Goal: Navigation & Orientation: Find specific page/section

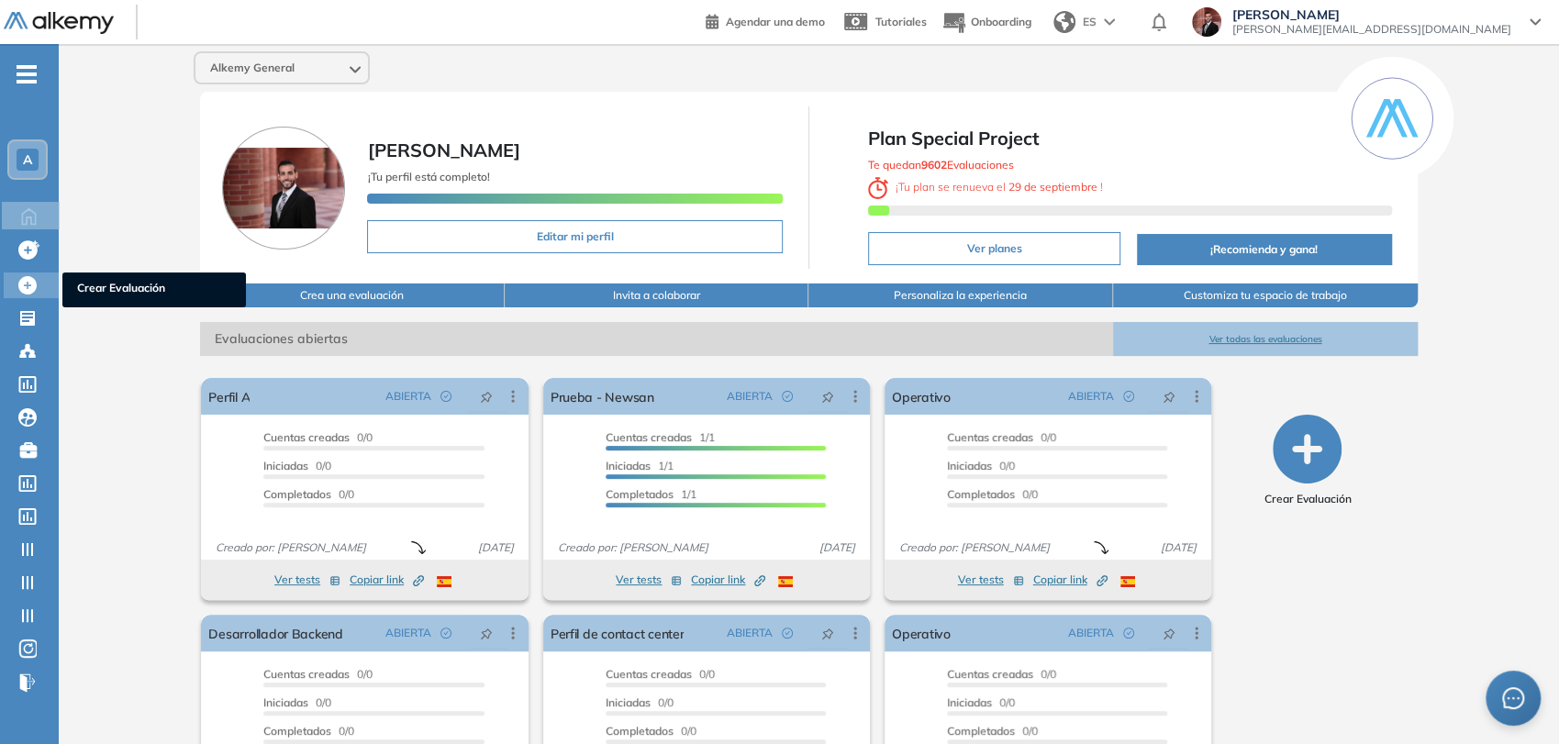
click at [36, 288] on icon at bounding box center [27, 285] width 18 height 18
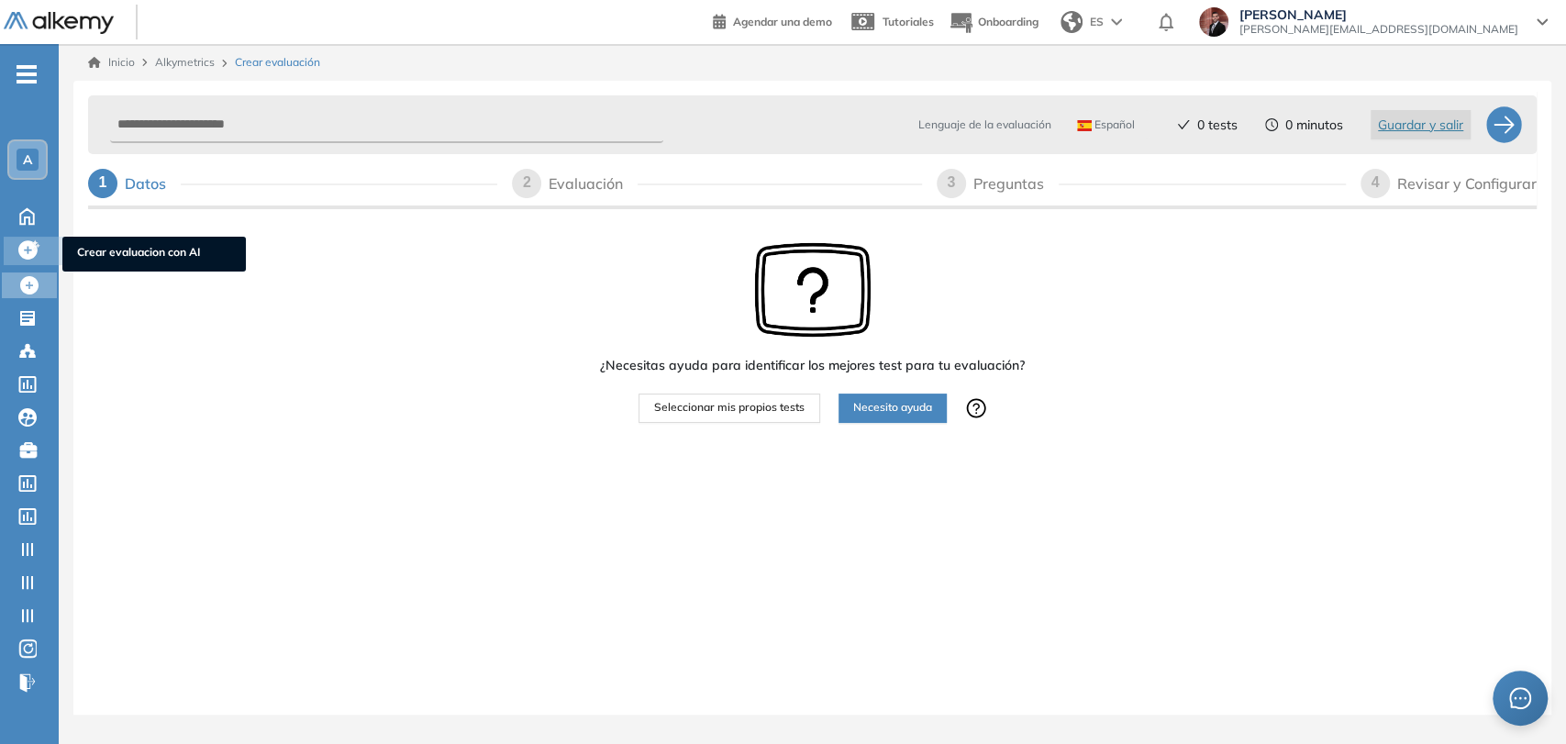
click at [26, 245] on icon at bounding box center [27, 249] width 19 height 19
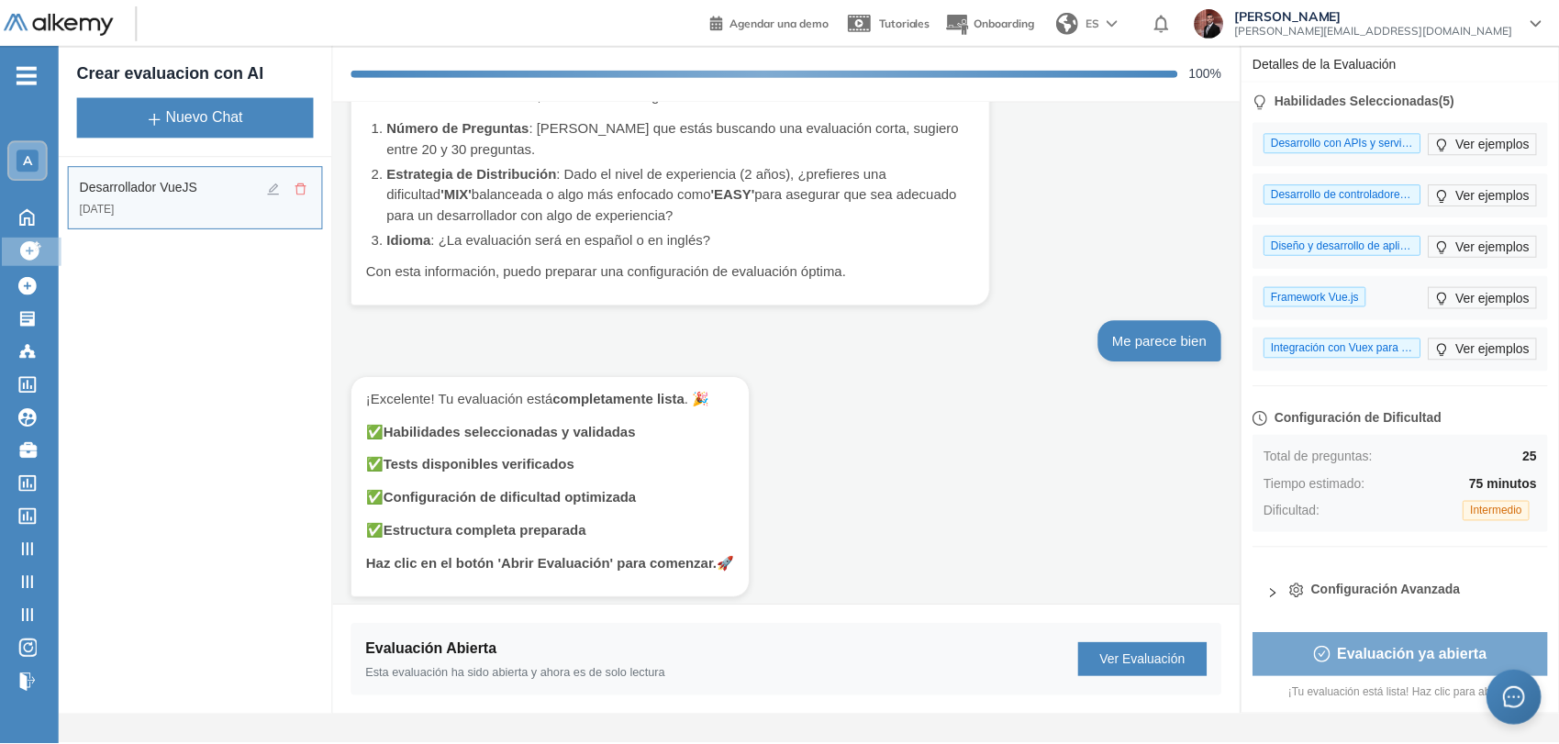
scroll to position [170, 0]
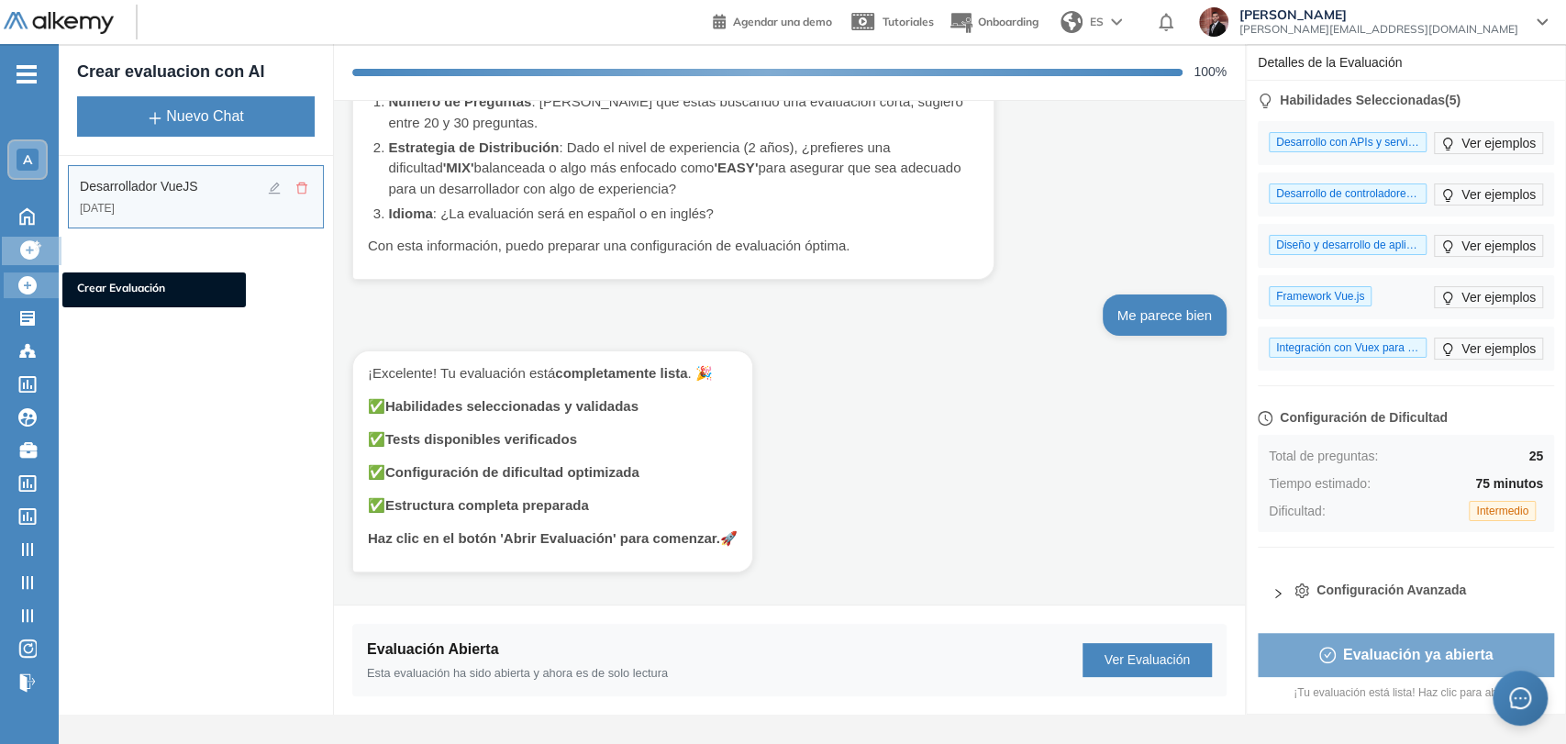
click at [29, 284] on icon at bounding box center [27, 285] width 18 height 18
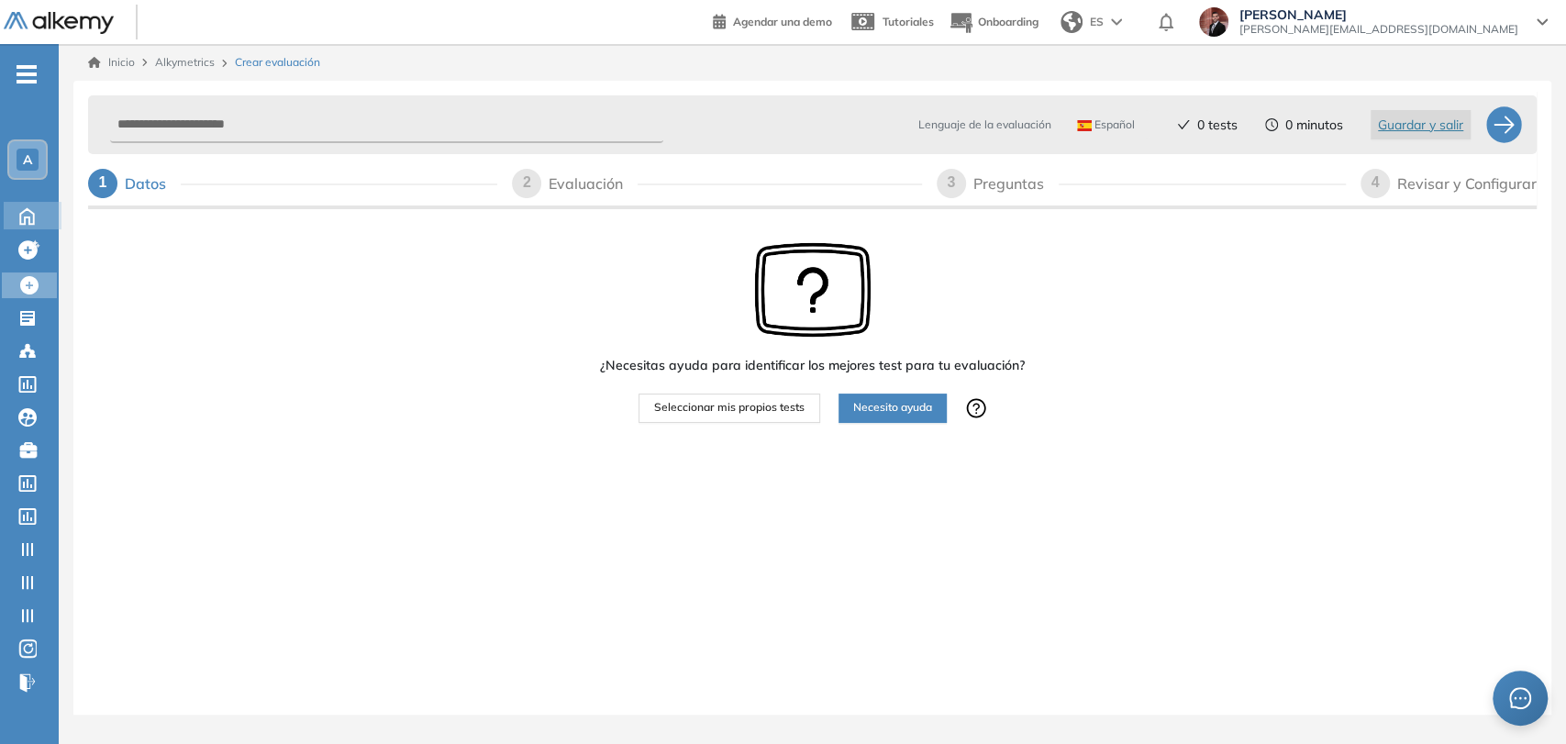
click at [24, 204] on icon at bounding box center [27, 215] width 32 height 22
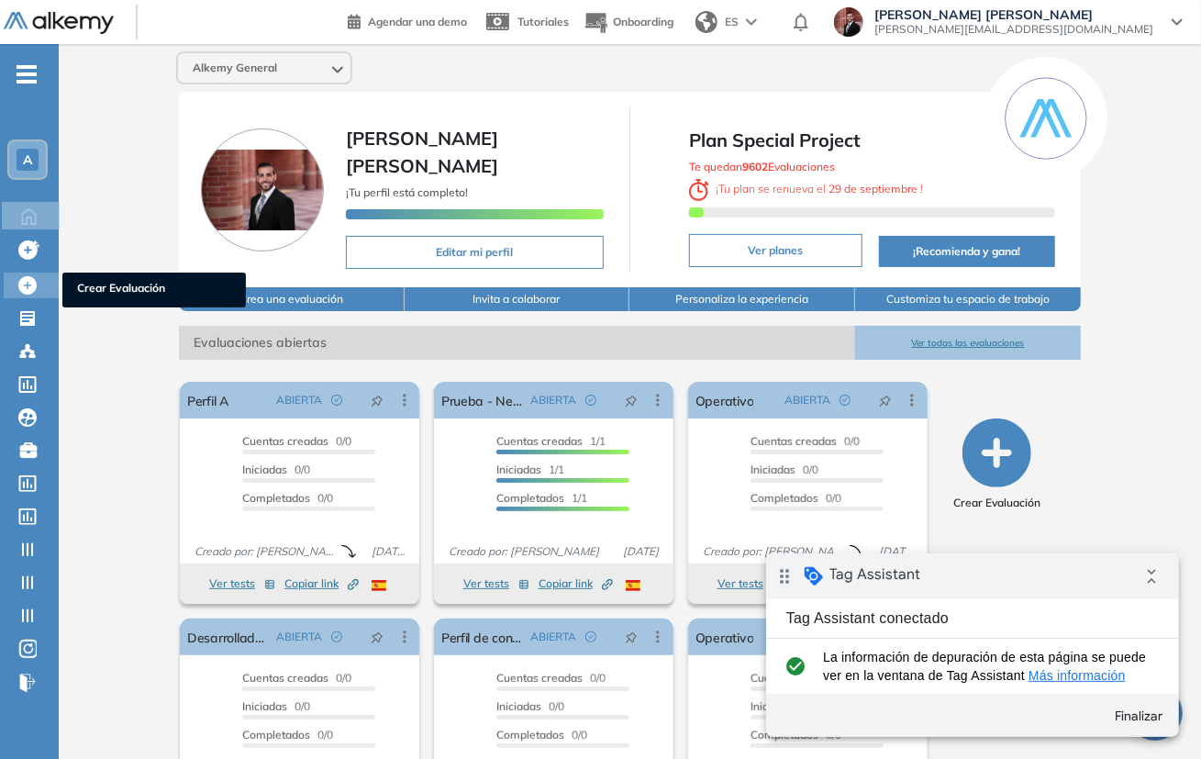
click at [20, 276] on icon at bounding box center [27, 285] width 18 height 18
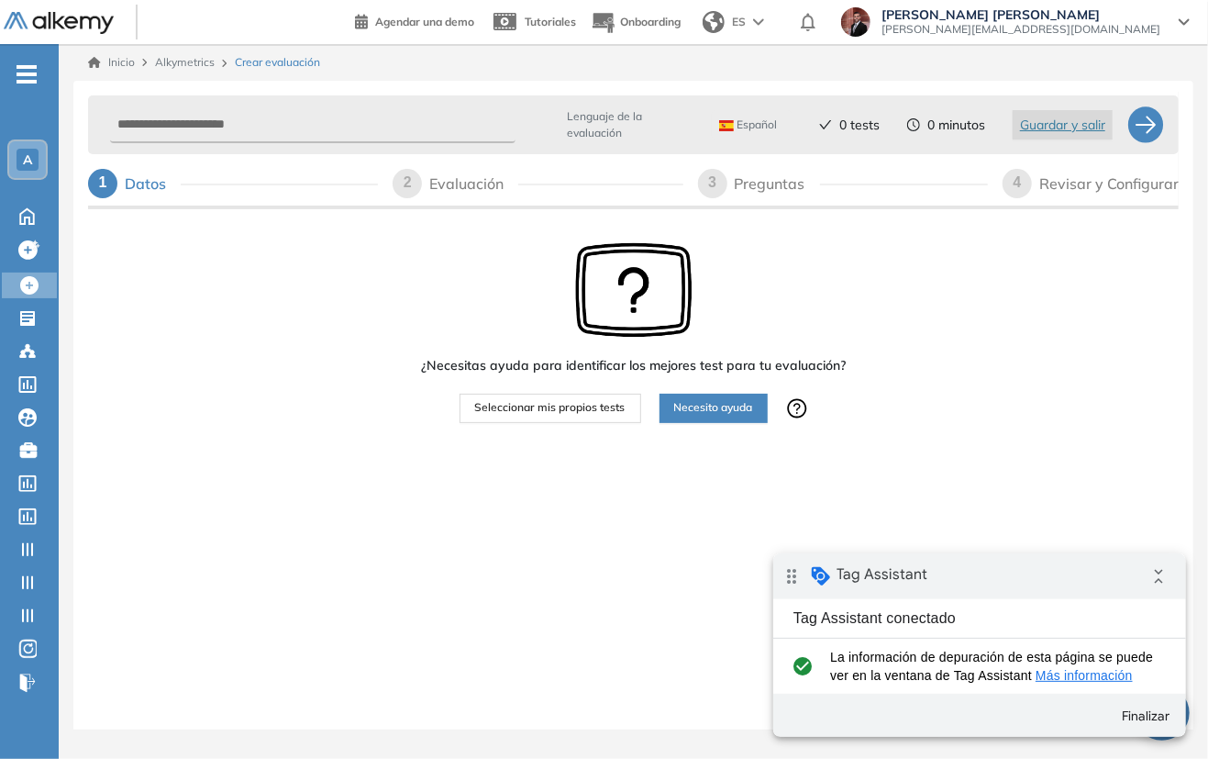
click at [28, 68] on span "-" at bounding box center [27, 72] width 20 height 15
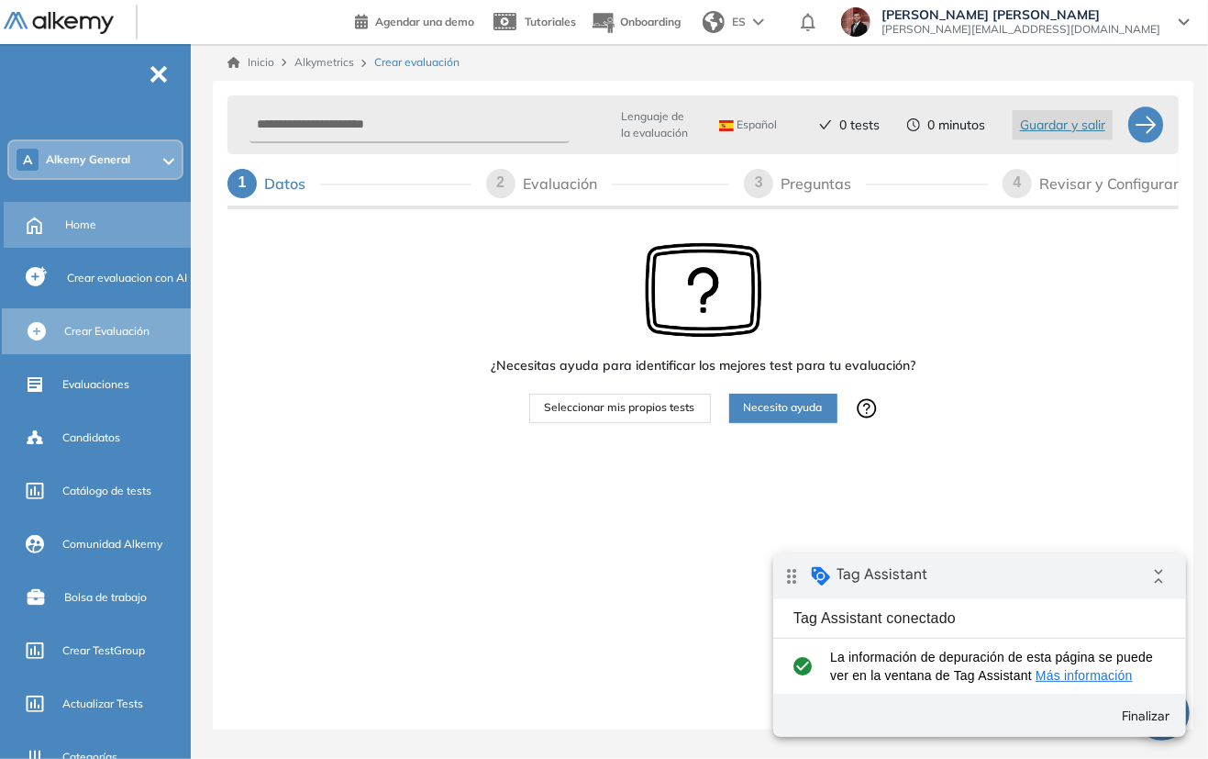
click at [99, 220] on div "Home" at bounding box center [126, 224] width 122 height 31
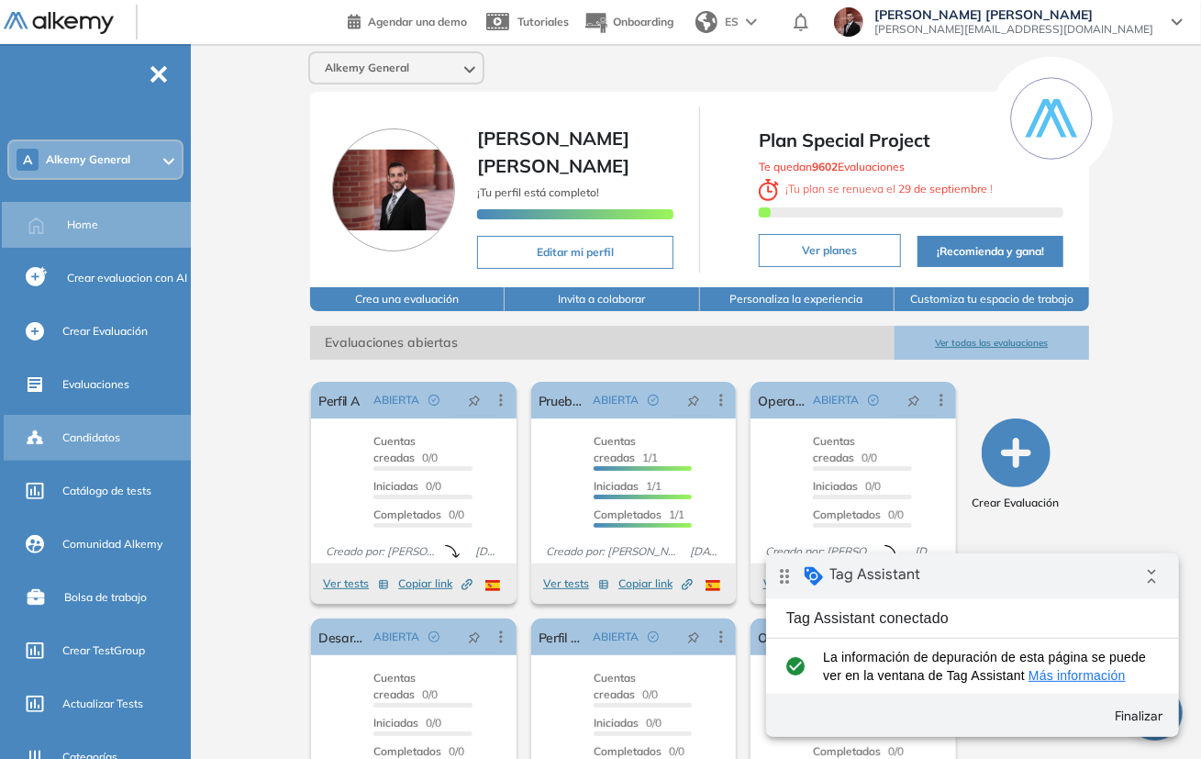
click at [102, 422] on div "Candidatos" at bounding box center [124, 437] width 125 height 31
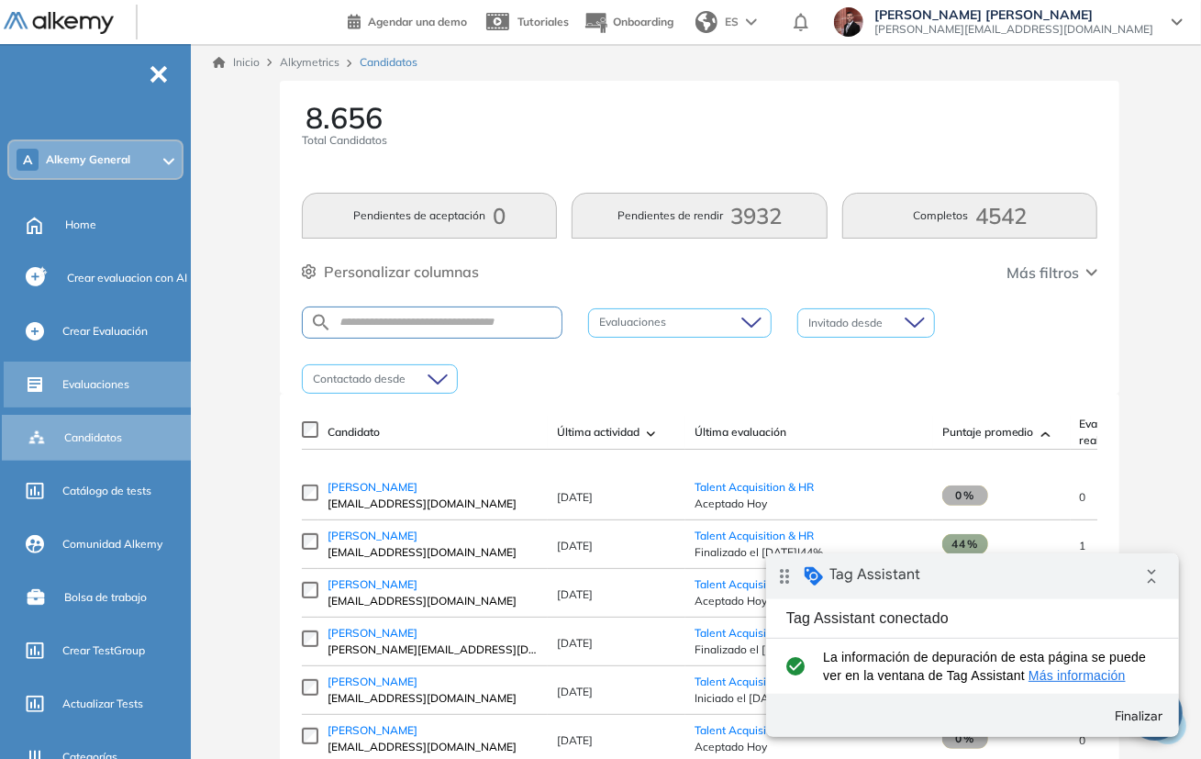
click at [129, 385] on div "Evaluaciones" at bounding box center [124, 384] width 125 height 31
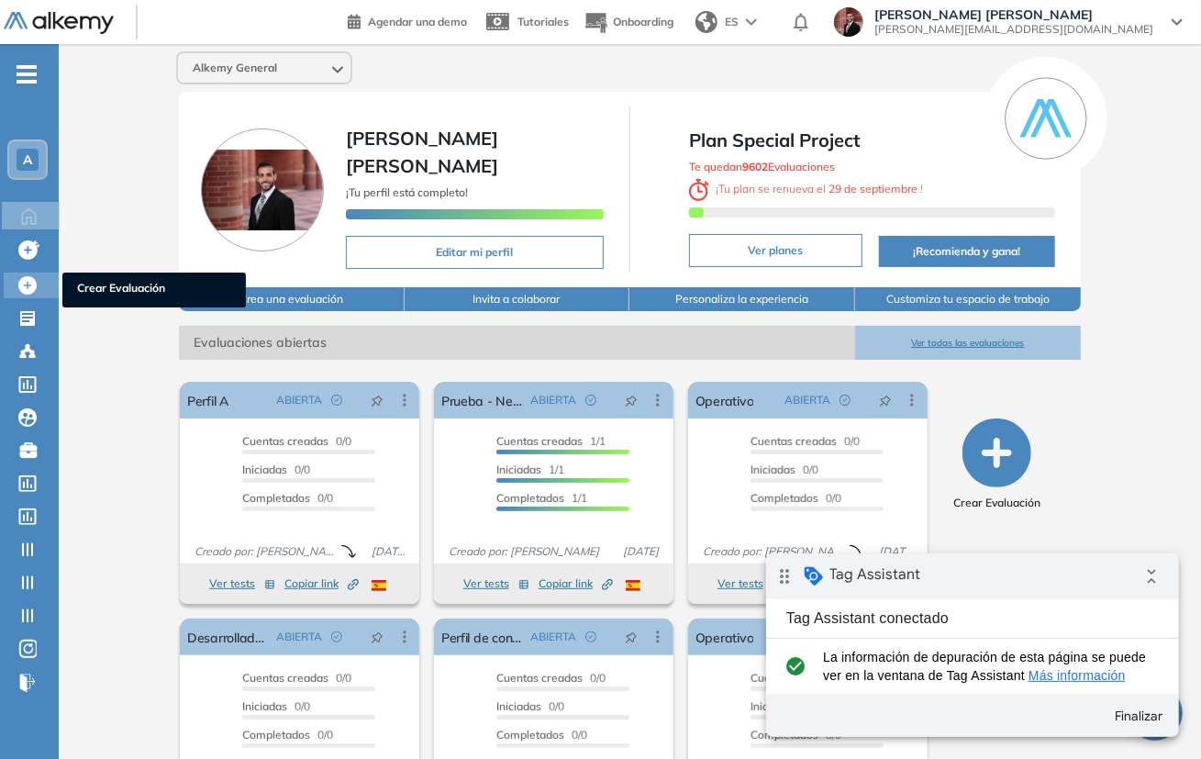
click at [49, 290] on div "Crear Evaluación Crear Evaluación" at bounding box center [31, 286] width 55 height 26
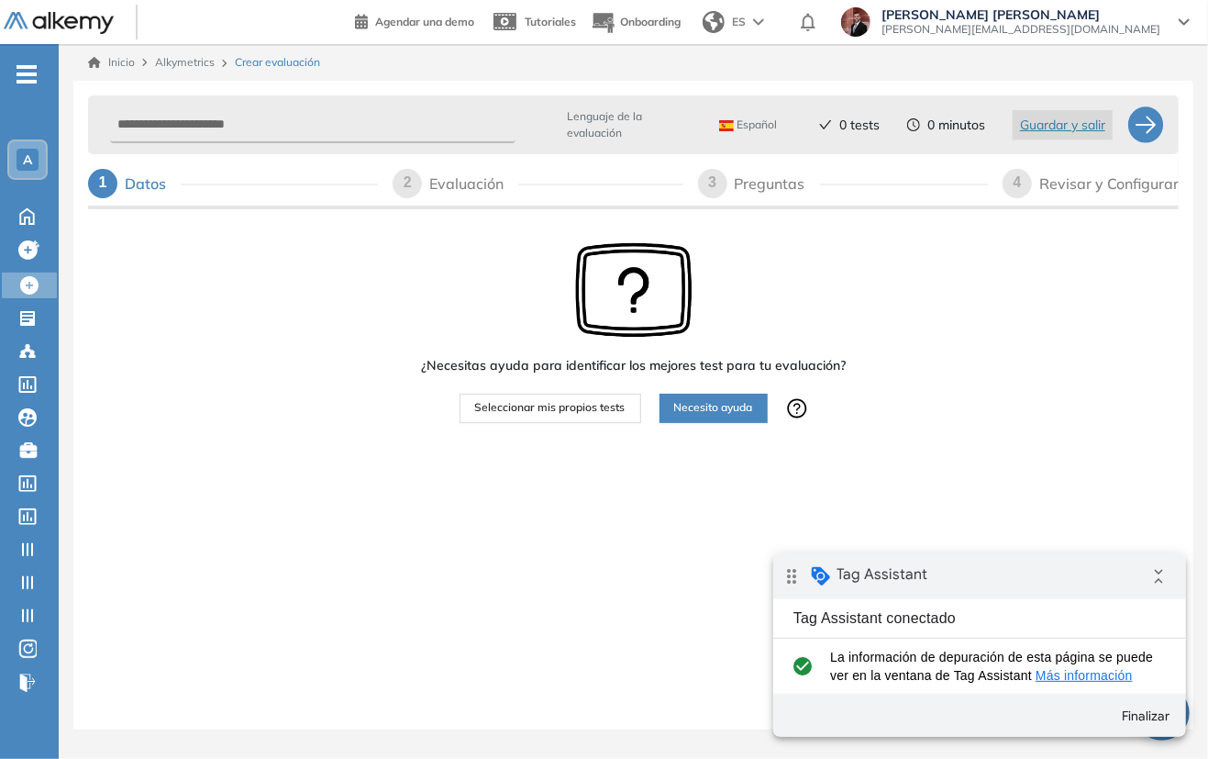
click at [28, 72] on icon "-" at bounding box center [27, 74] width 20 height 4
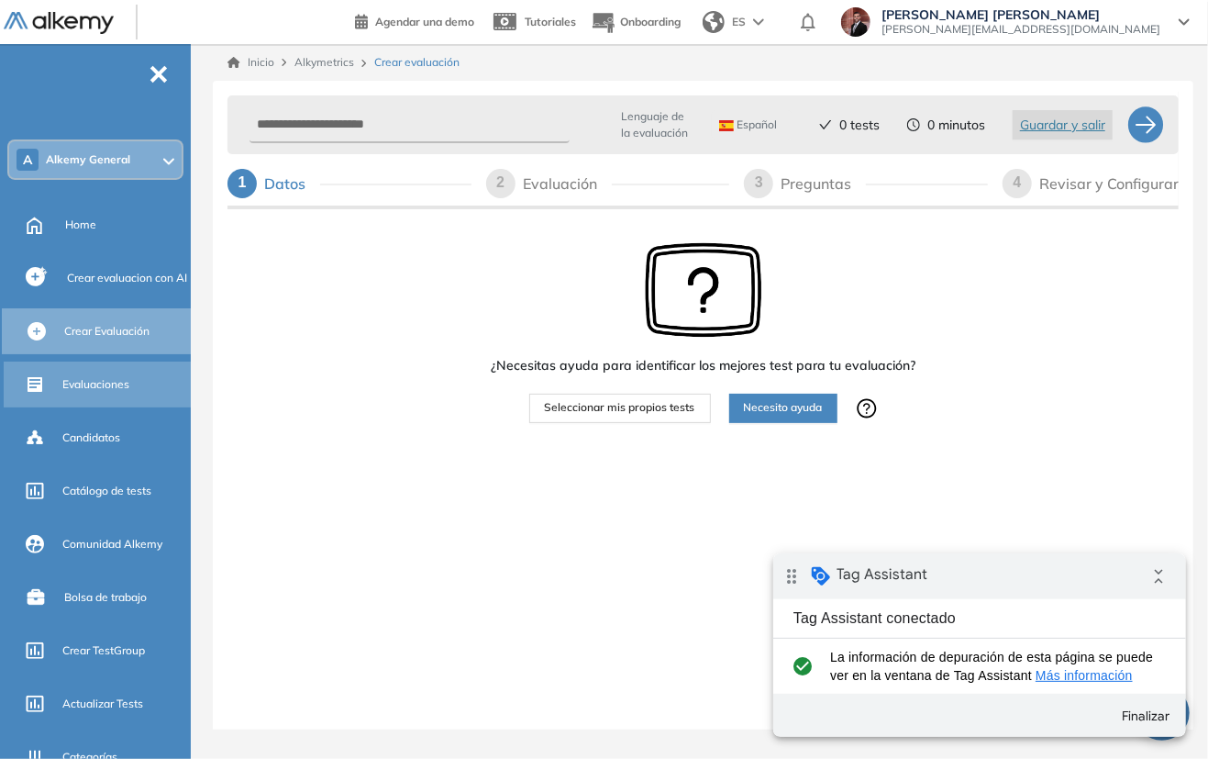
click at [121, 384] on span "Evaluaciones" at bounding box center [95, 384] width 67 height 17
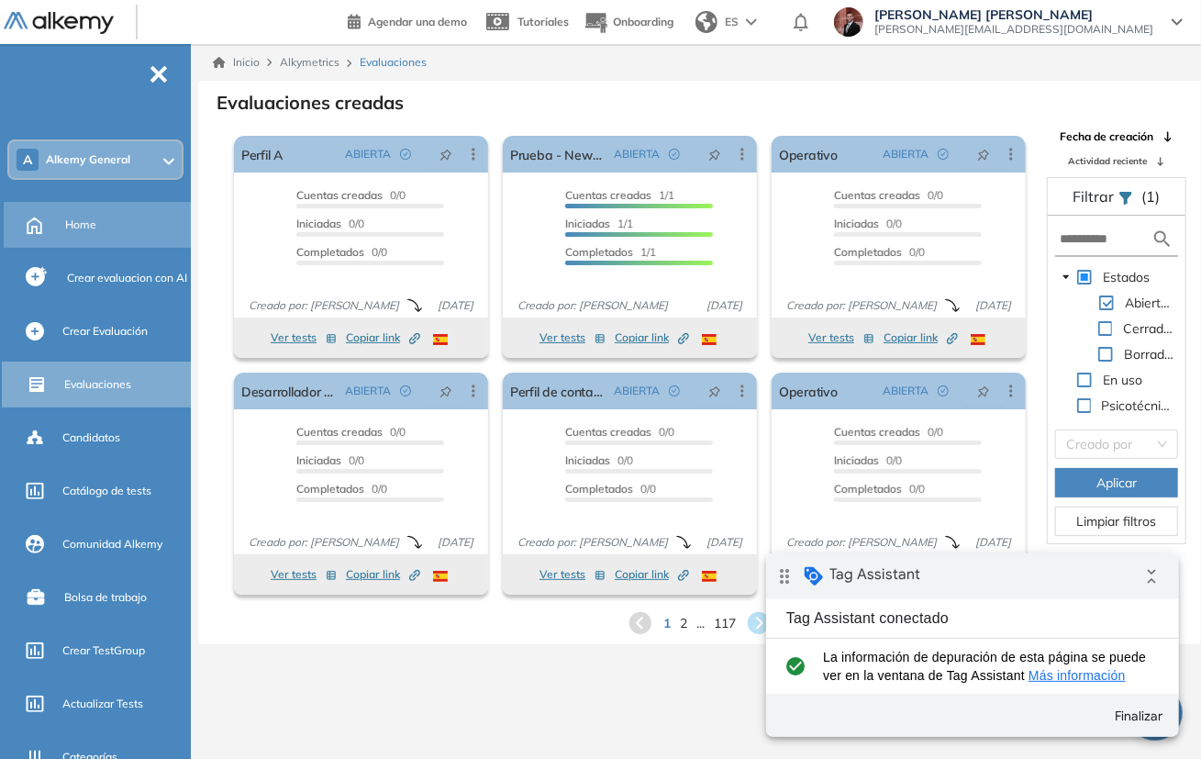
click at [98, 218] on div "Home" at bounding box center [126, 224] width 122 height 31
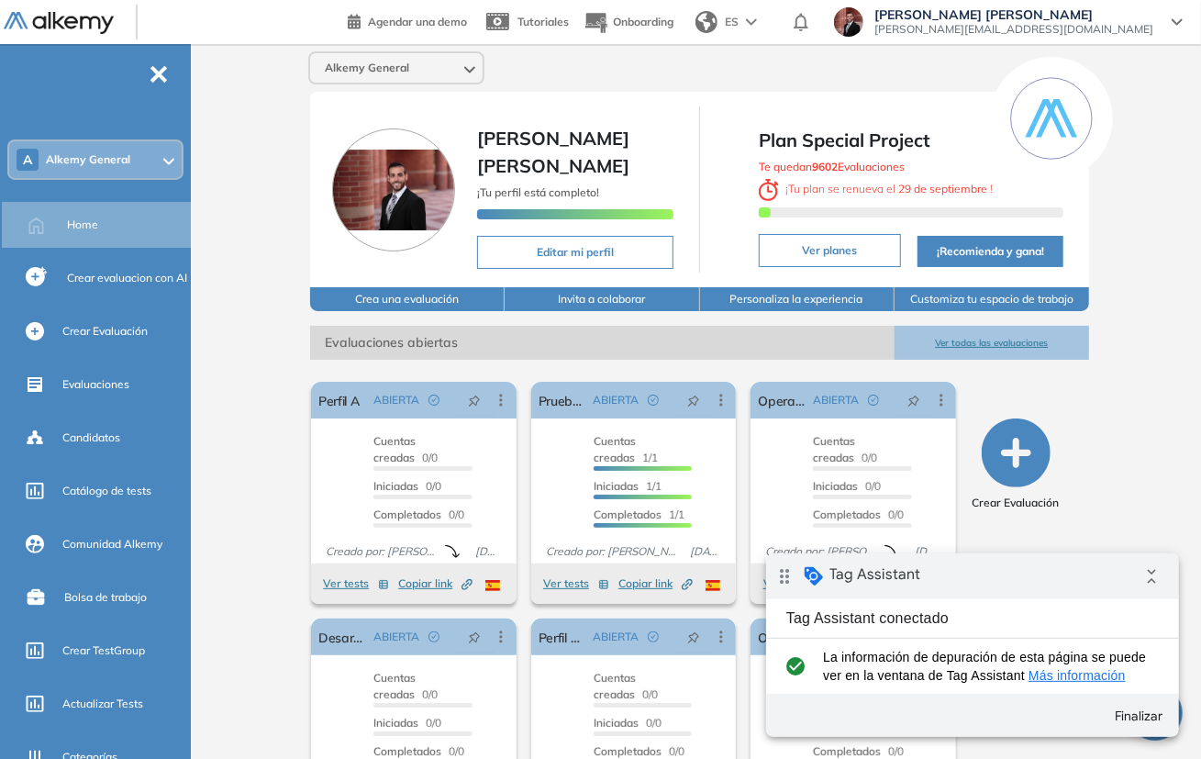
click at [1010, 467] on icon "button" at bounding box center [1016, 452] width 69 height 69
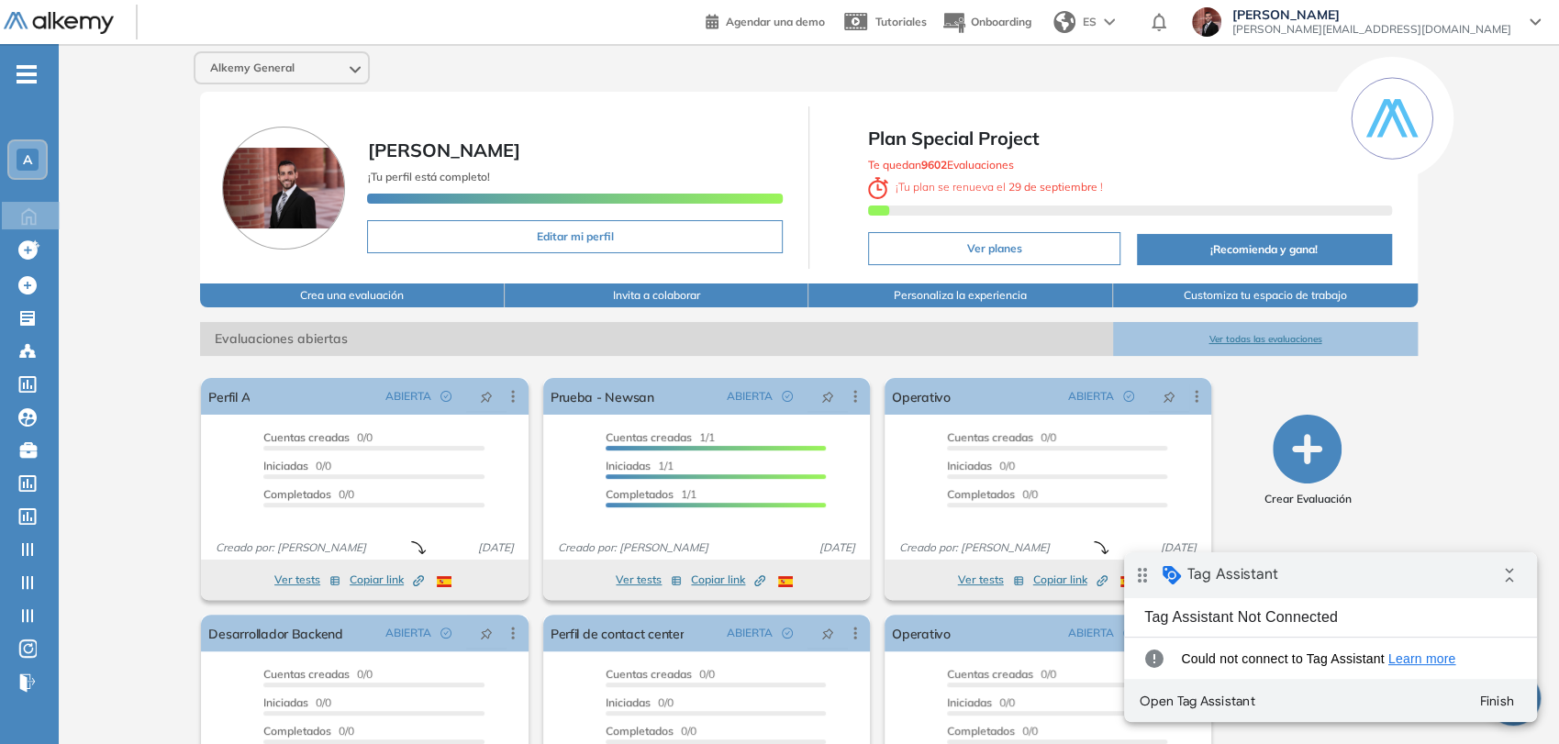
click at [23, 68] on span "-" at bounding box center [27, 72] width 20 height 15
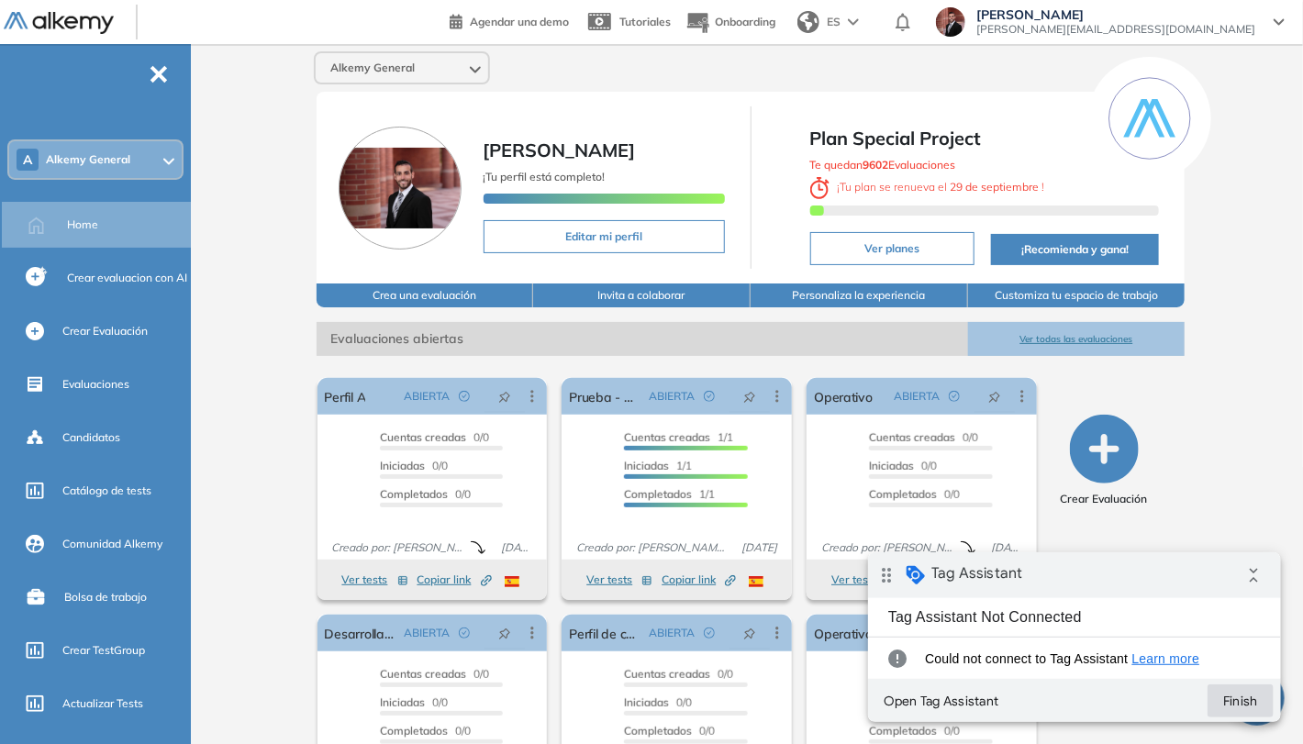
click at [1248, 699] on button "Finish" at bounding box center [1240, 700] width 66 height 33
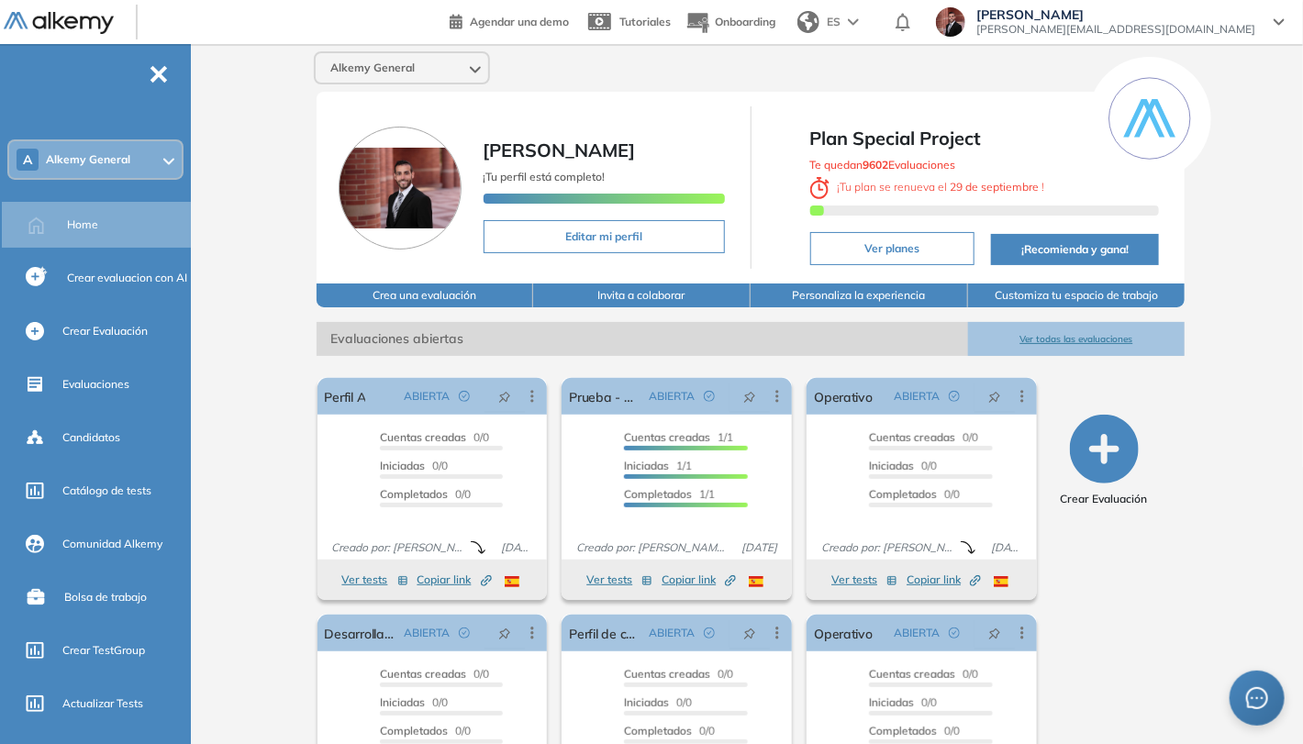
click at [1187, 530] on div "El proctoring será activado ¡Importante!: Los usuarios que ya realizaron la eva…" at bounding box center [751, 600] width 896 height 488
